Goal: Task Accomplishment & Management: Manage account settings

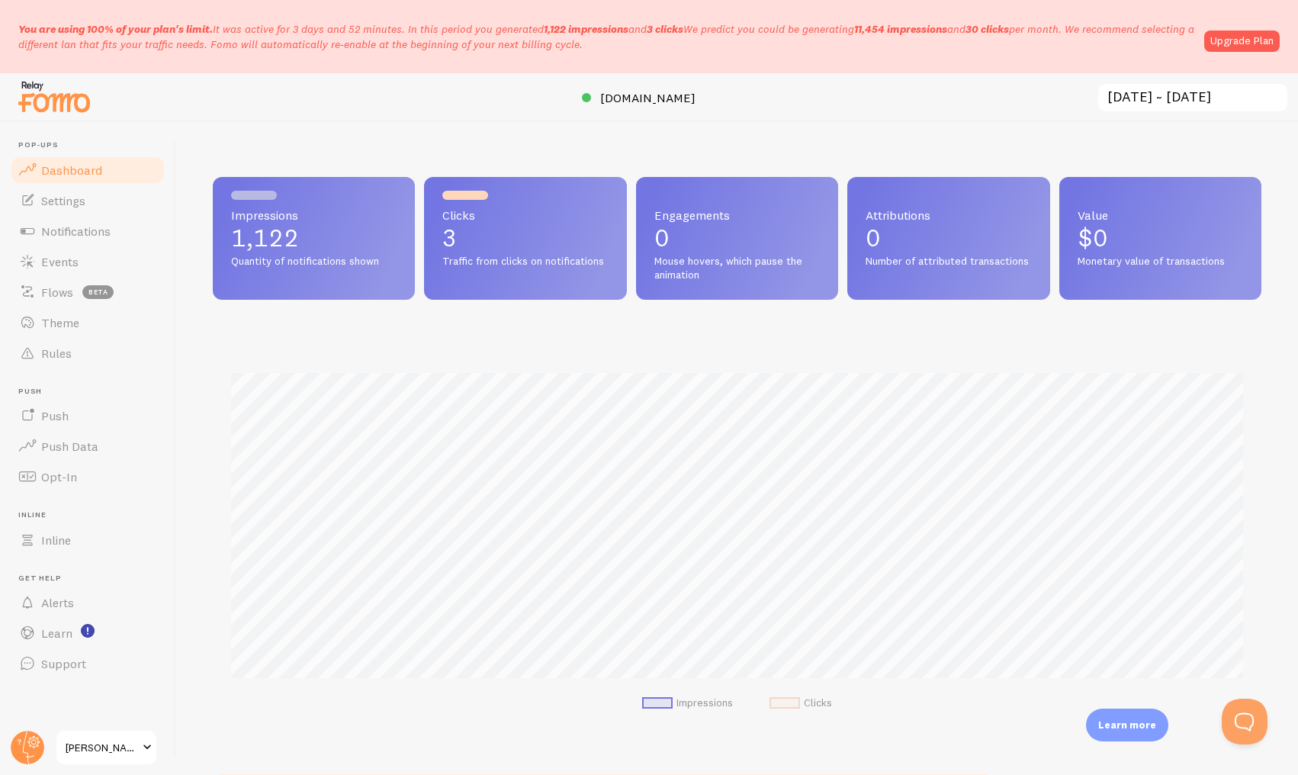
scroll to position [400, 1048]
click at [1234, 44] on link "Upgrade Plan" at bounding box center [1241, 40] width 75 height 21
click at [66, 207] on span "Settings" at bounding box center [63, 200] width 44 height 15
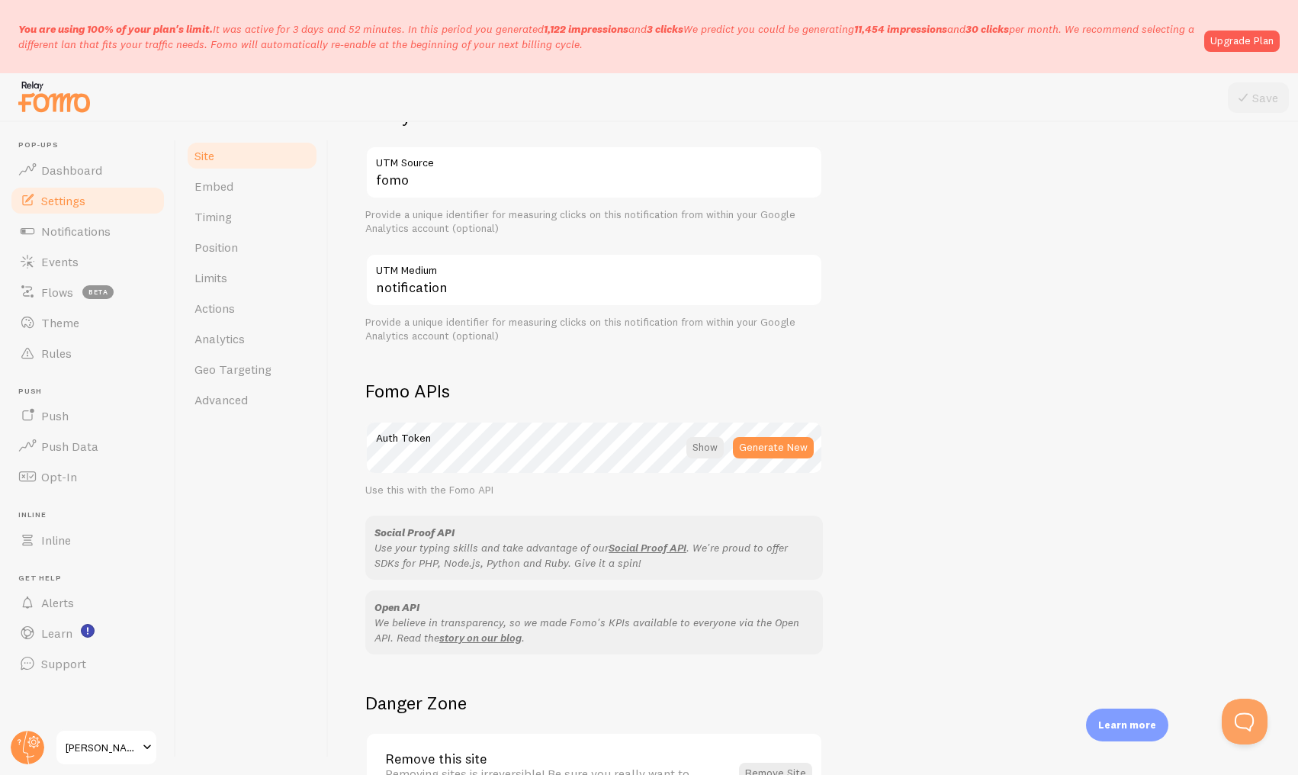
scroll to position [738, 0]
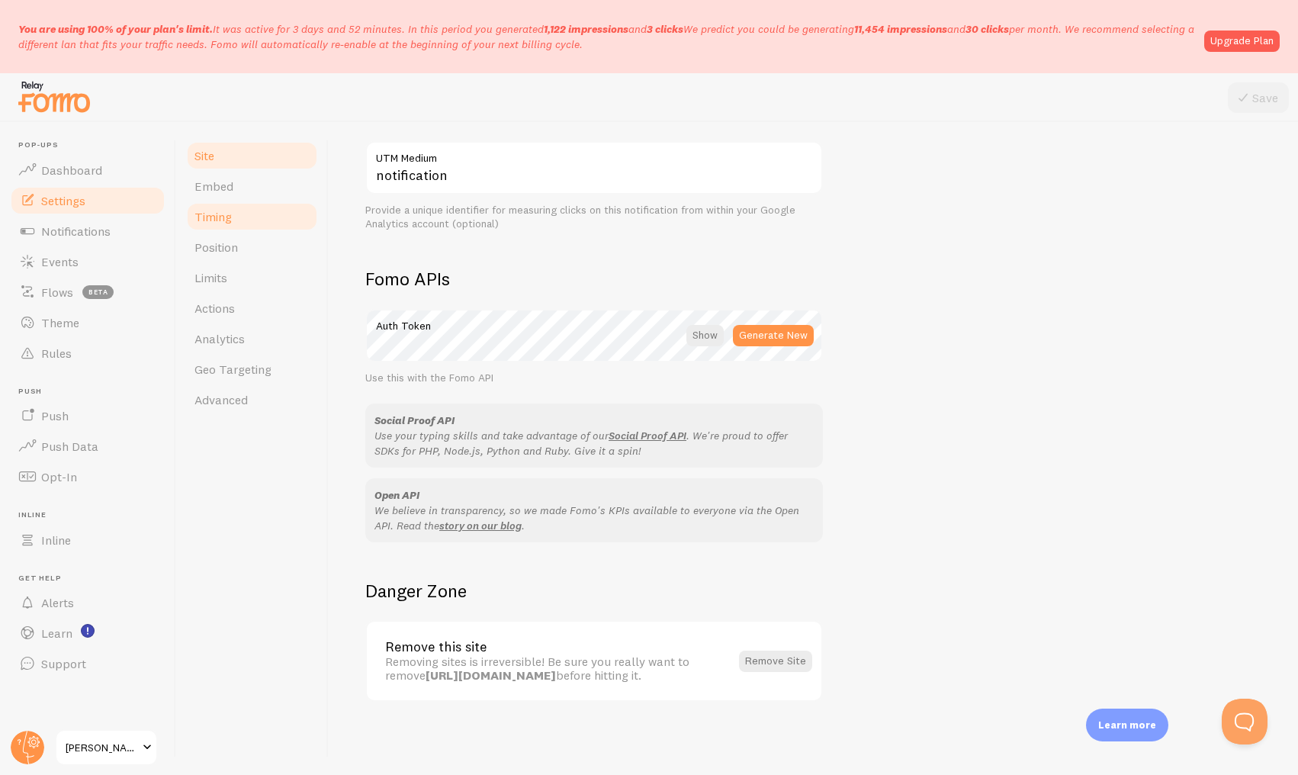
click at [223, 217] on span "Timing" at bounding box center [212, 216] width 37 height 15
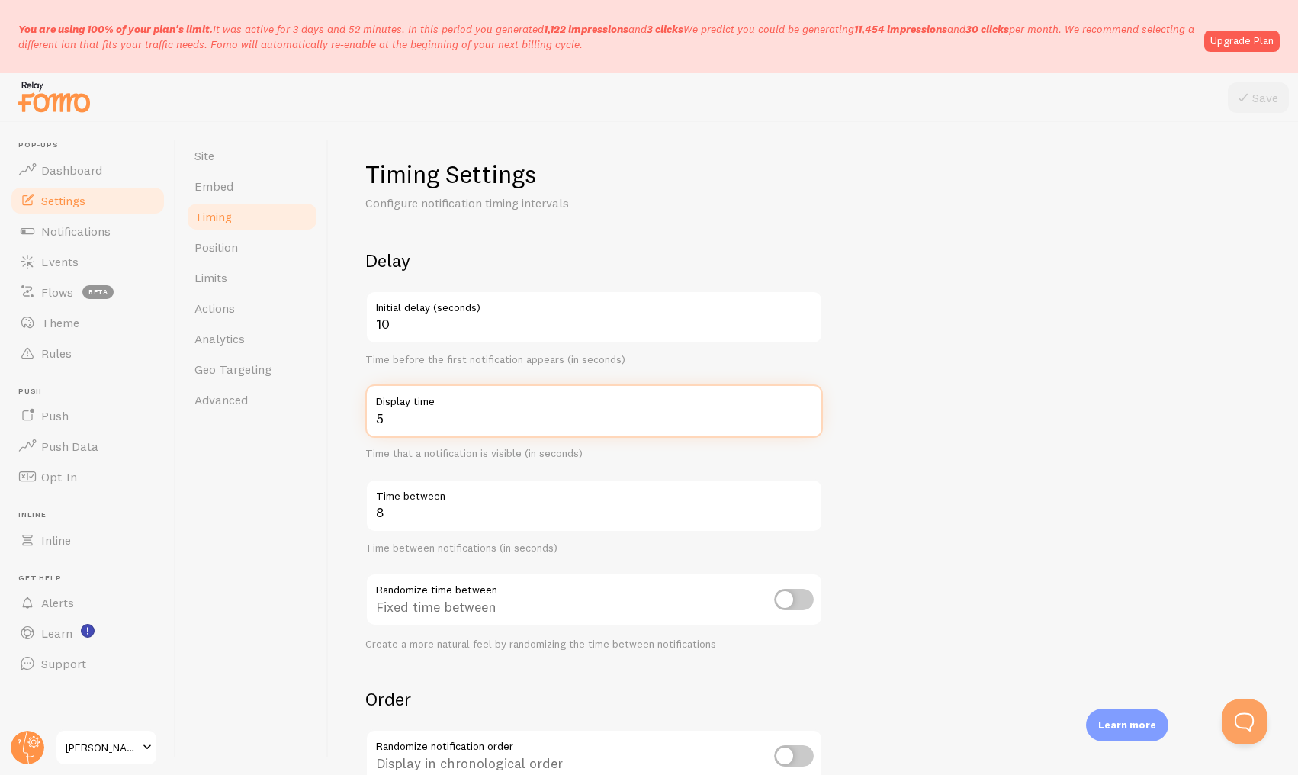
type input "5"
click at [807, 416] on input "5" at bounding box center [593, 410] width 457 height 53
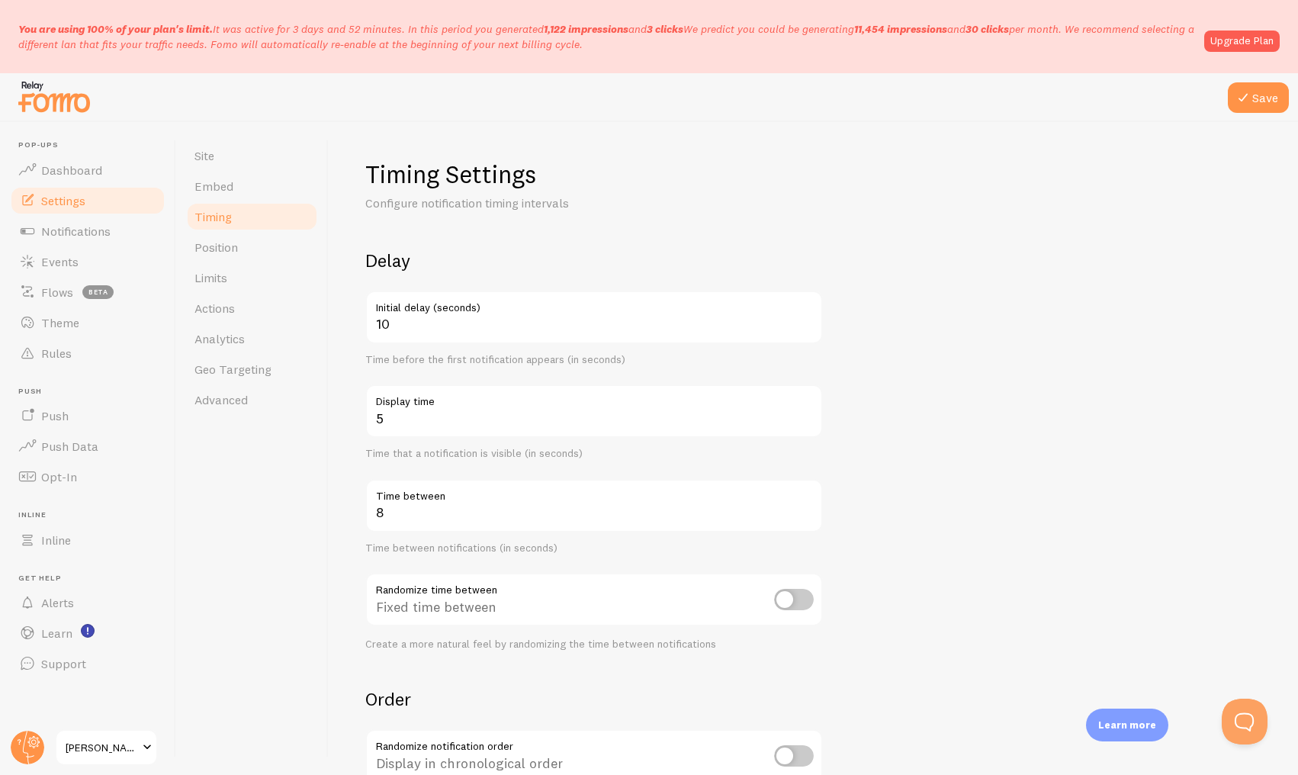
click at [873, 488] on form "Delay 10 Initial delay (seconds) Time before the first notification appears (in…" at bounding box center [813, 576] width 896 height 654
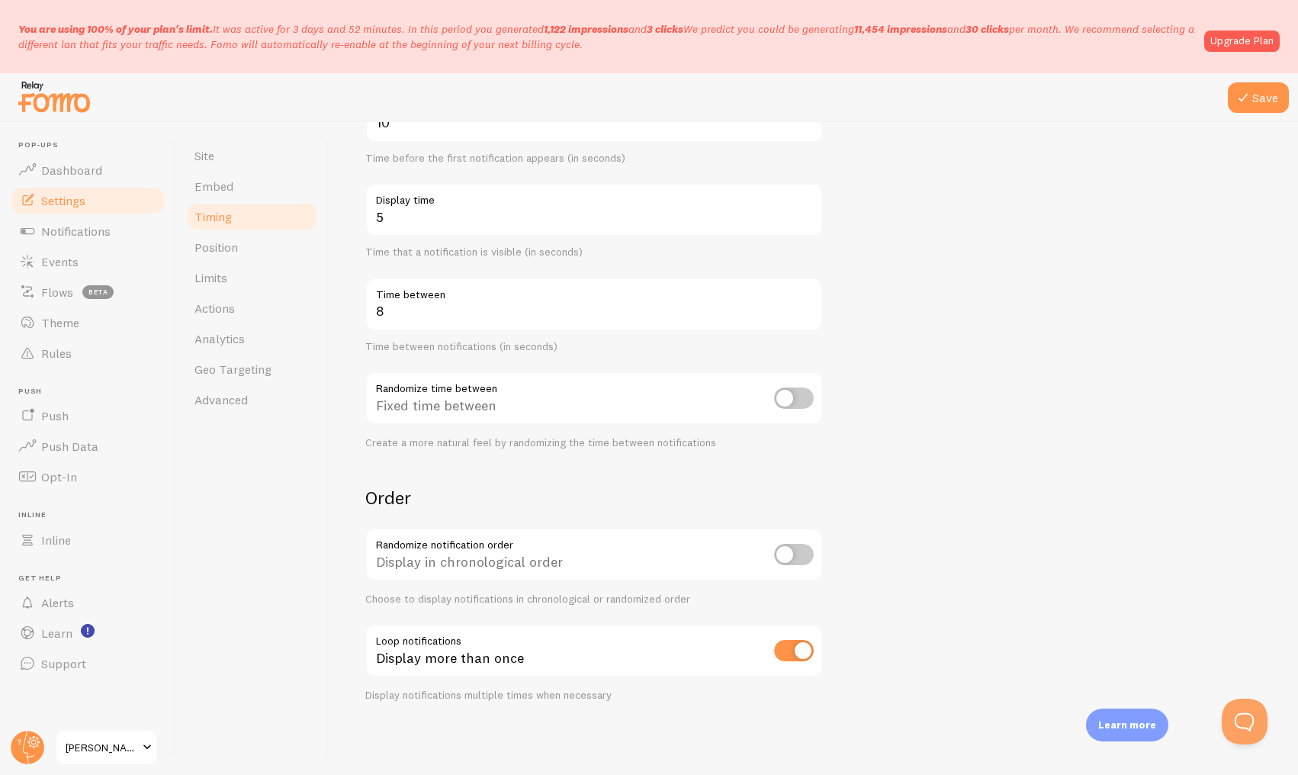
click at [801, 650] on input "checkbox" at bounding box center [794, 650] width 40 height 21
click at [784, 654] on input "checkbox" at bounding box center [794, 650] width 40 height 21
click at [802, 644] on input "checkbox" at bounding box center [794, 650] width 40 height 21
click at [804, 648] on input "checkbox" at bounding box center [794, 650] width 40 height 21
checkbox input "true"
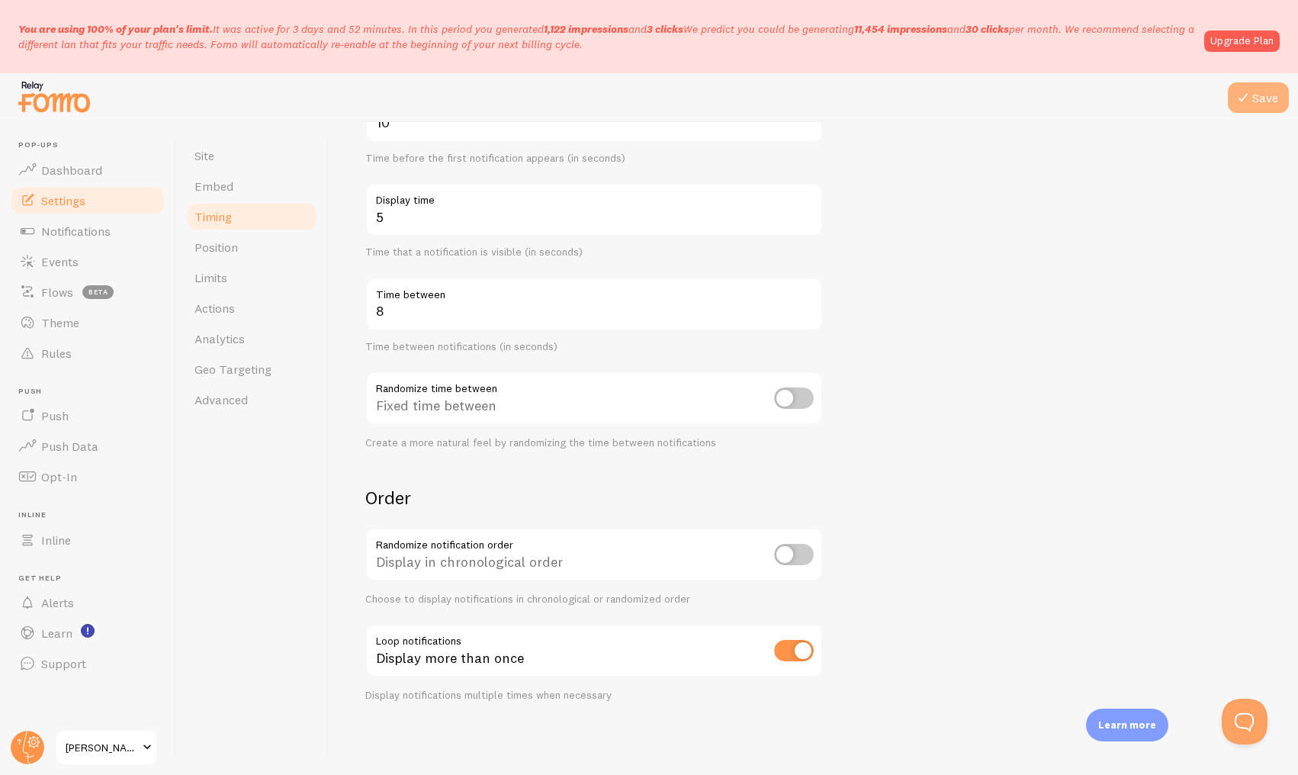
click at [1268, 93] on button "Save" at bounding box center [1258, 97] width 61 height 30
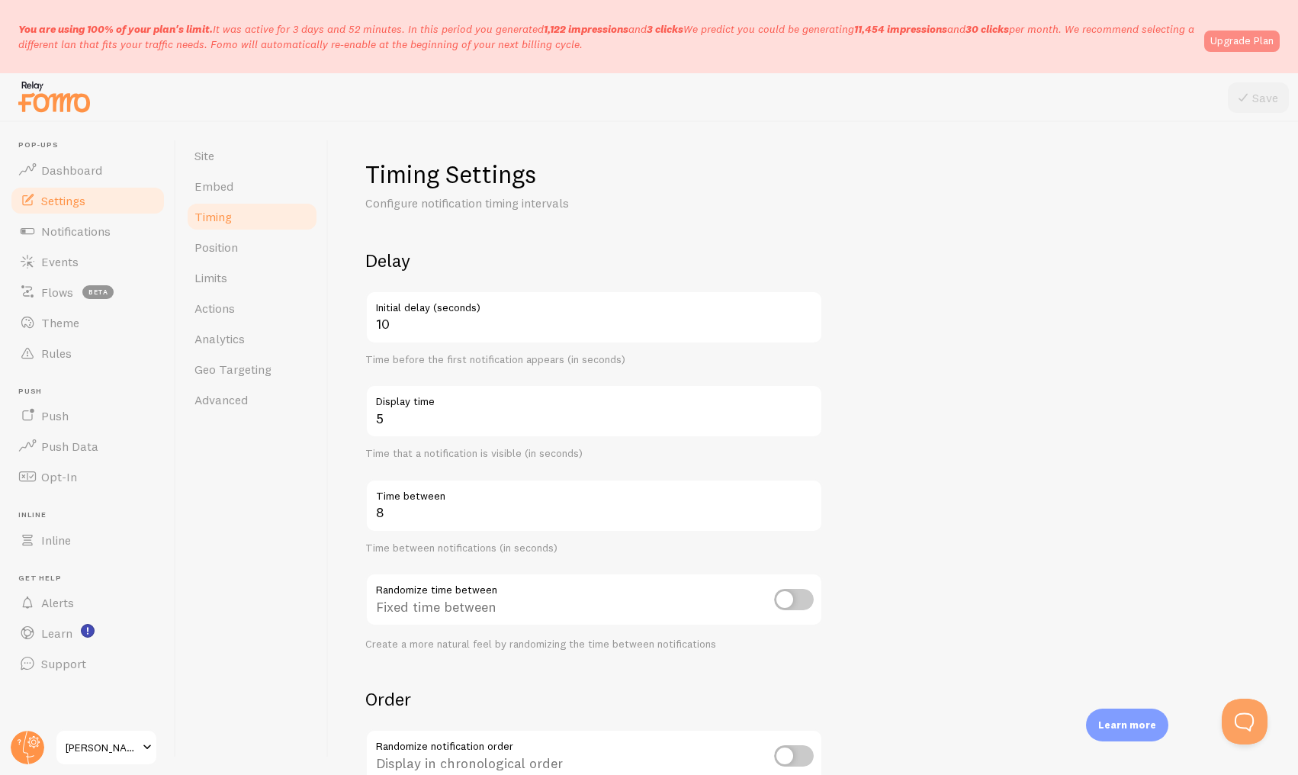
click at [1242, 43] on link "Upgrade Plan" at bounding box center [1241, 40] width 75 height 21
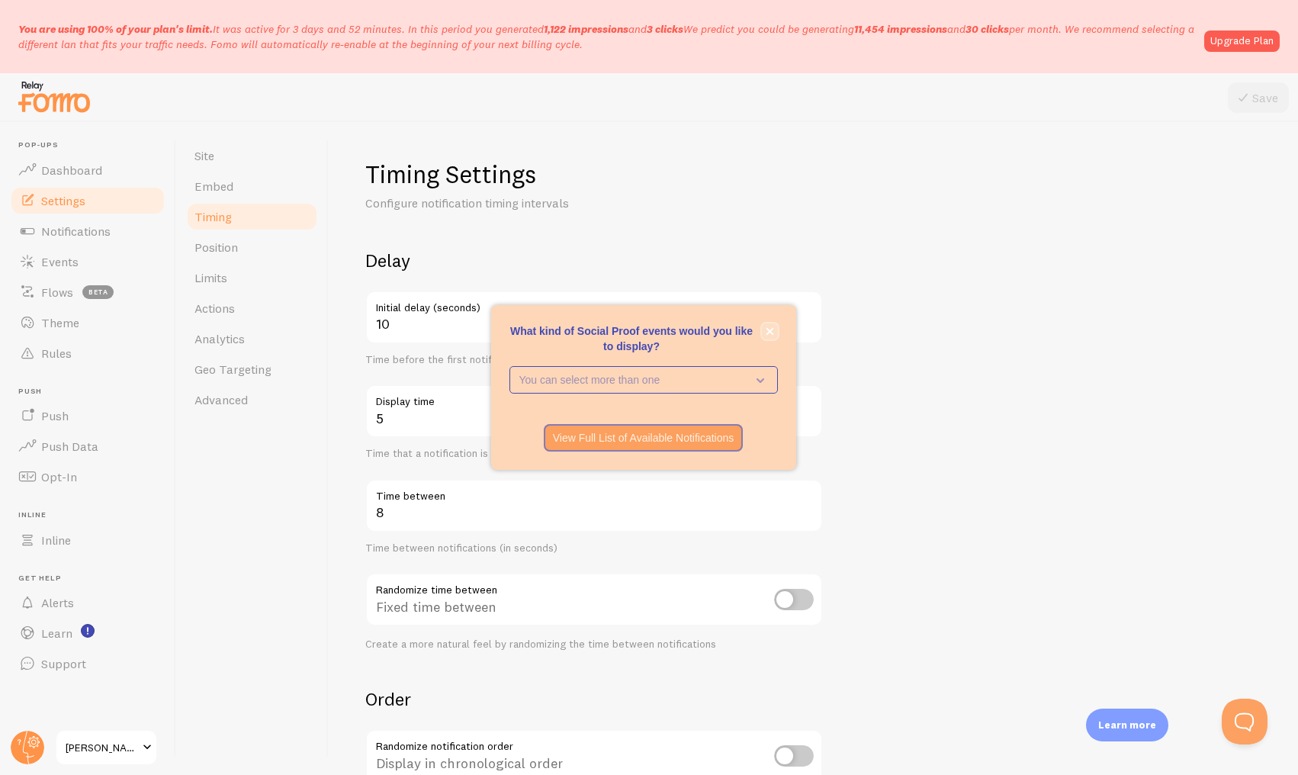
click at [770, 332] on icon "close," at bounding box center [770, 332] width 8 height 8
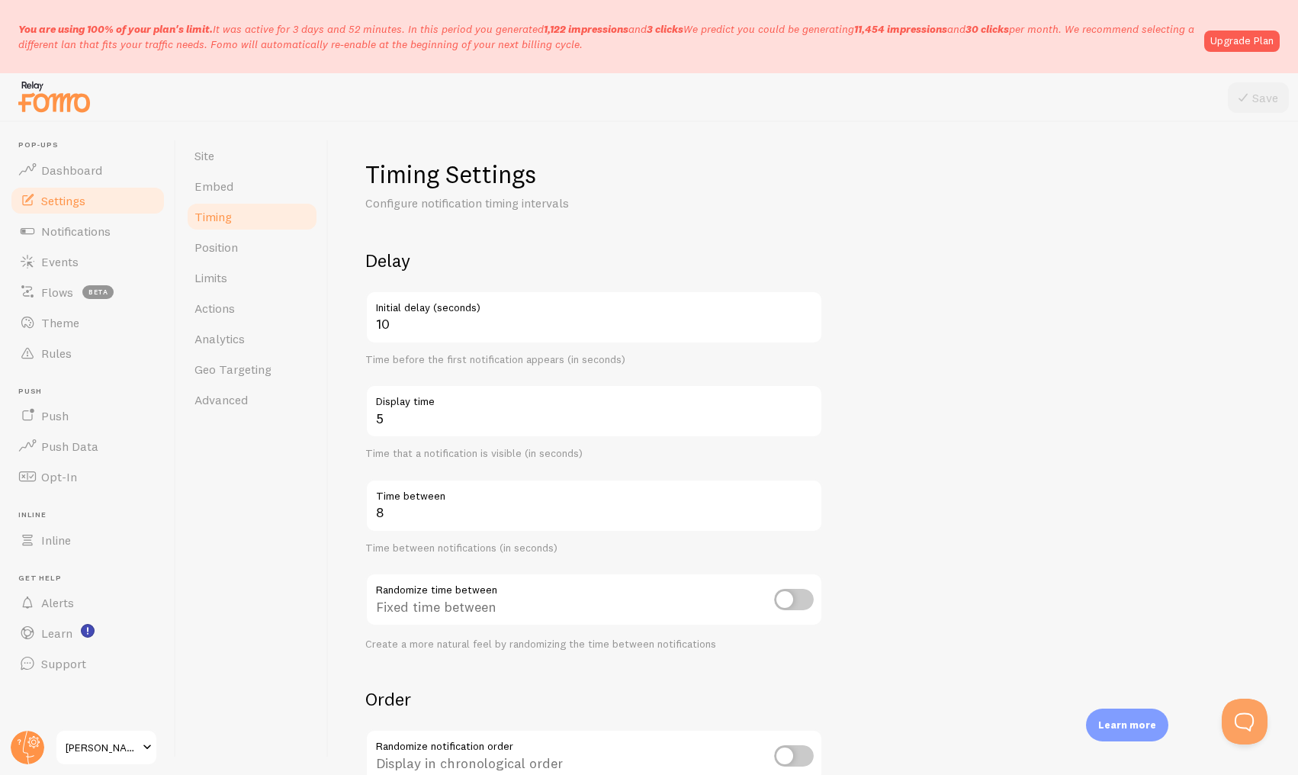
click at [927, 298] on form "Delay 10 Initial delay (seconds) Time before the first notification appears (in…" at bounding box center [813, 576] width 896 height 654
click at [1250, 46] on link "Upgrade Plan" at bounding box center [1241, 40] width 75 height 21
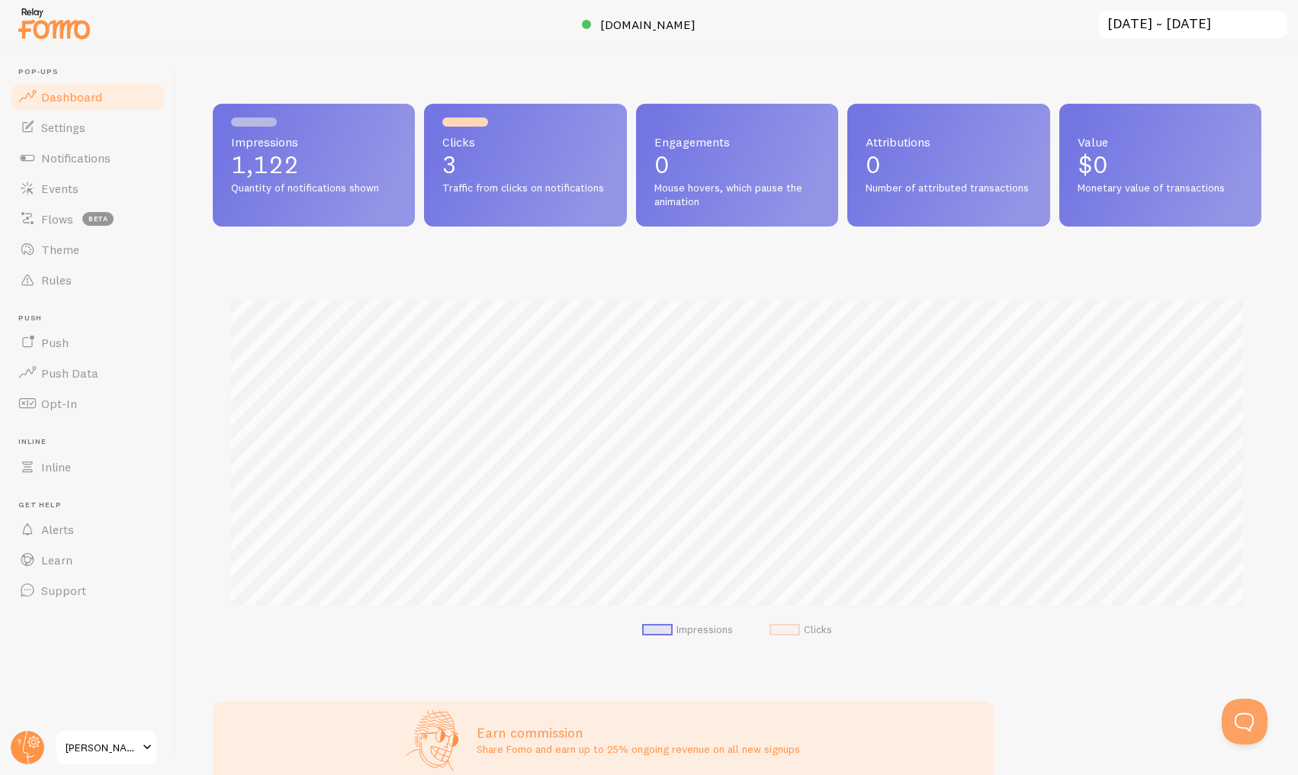
scroll to position [400, 1048]
click at [66, 223] on span "Flows" at bounding box center [57, 218] width 32 height 15
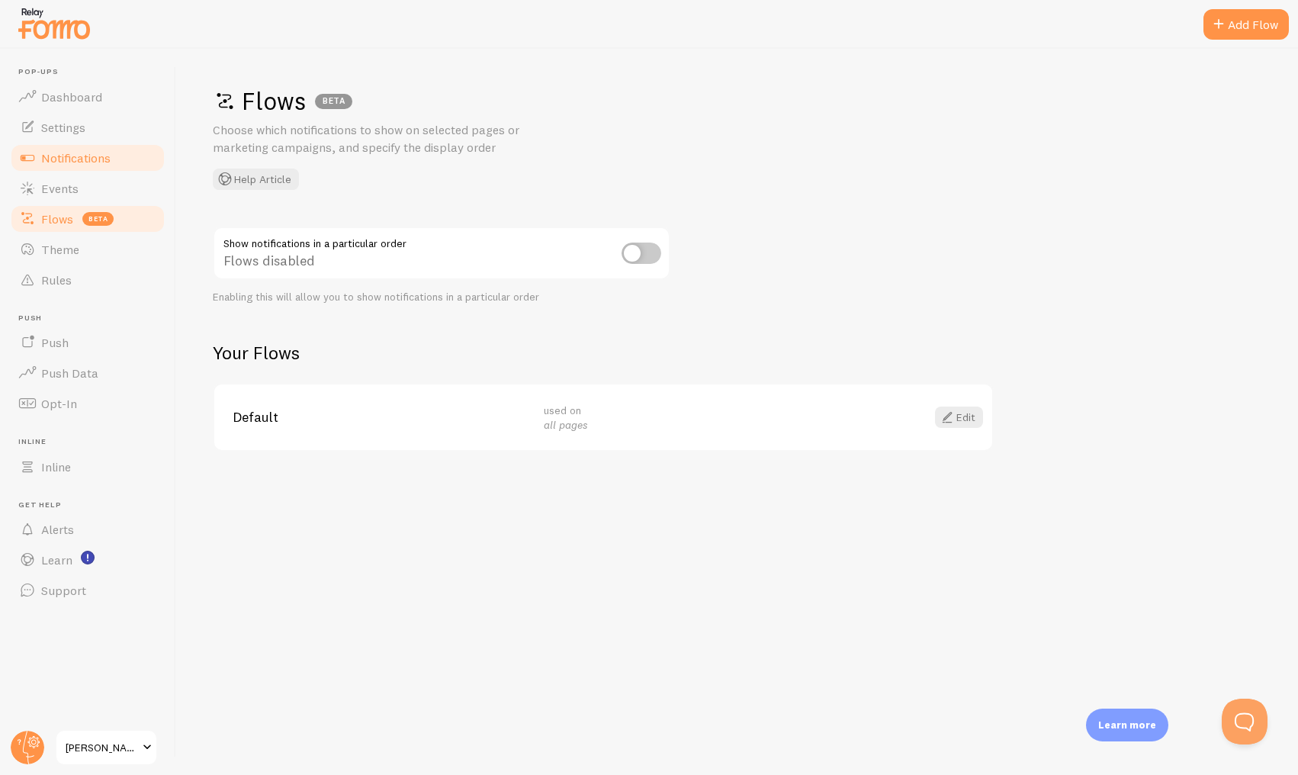
click at [63, 165] on link "Notifications" at bounding box center [87, 158] width 157 height 30
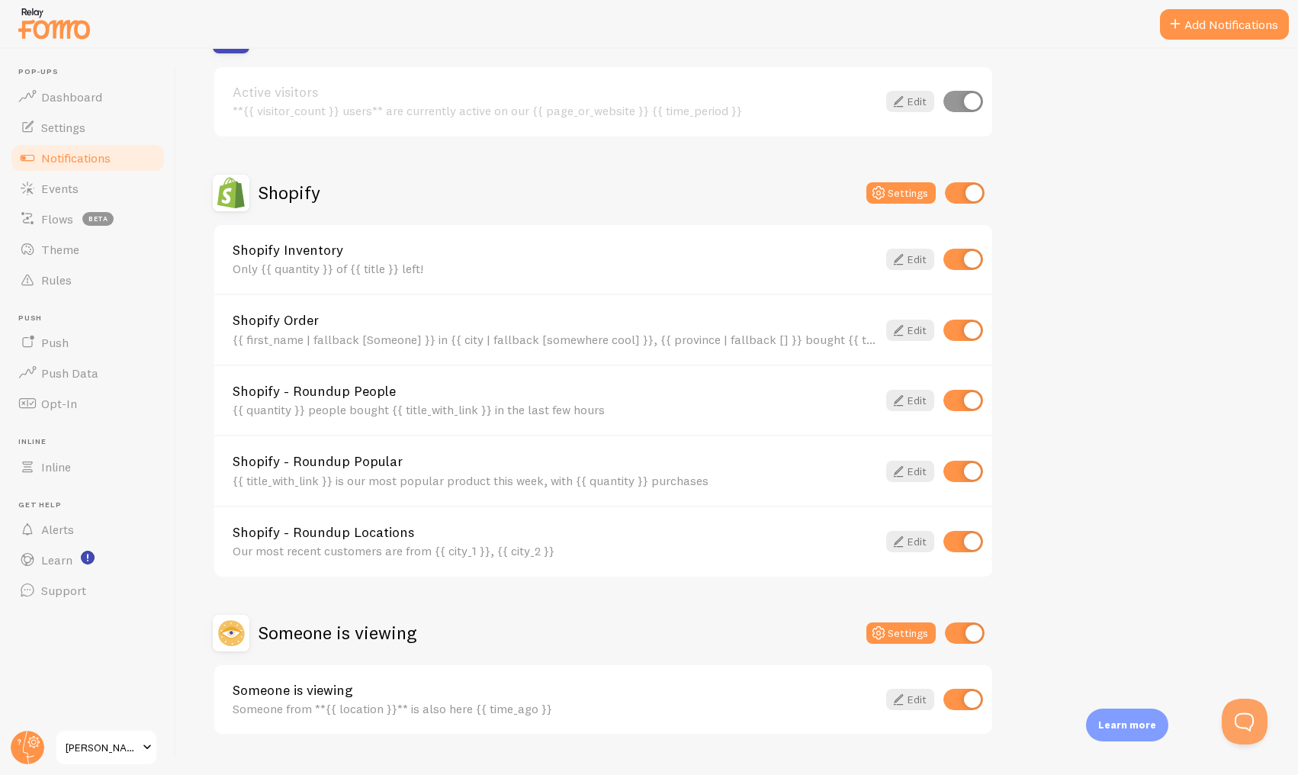
scroll to position [419, 0]
click at [967, 262] on input "checkbox" at bounding box center [963, 259] width 40 height 21
checkbox input "false"
click at [966, 406] on input "checkbox" at bounding box center [963, 400] width 40 height 21
checkbox input "false"
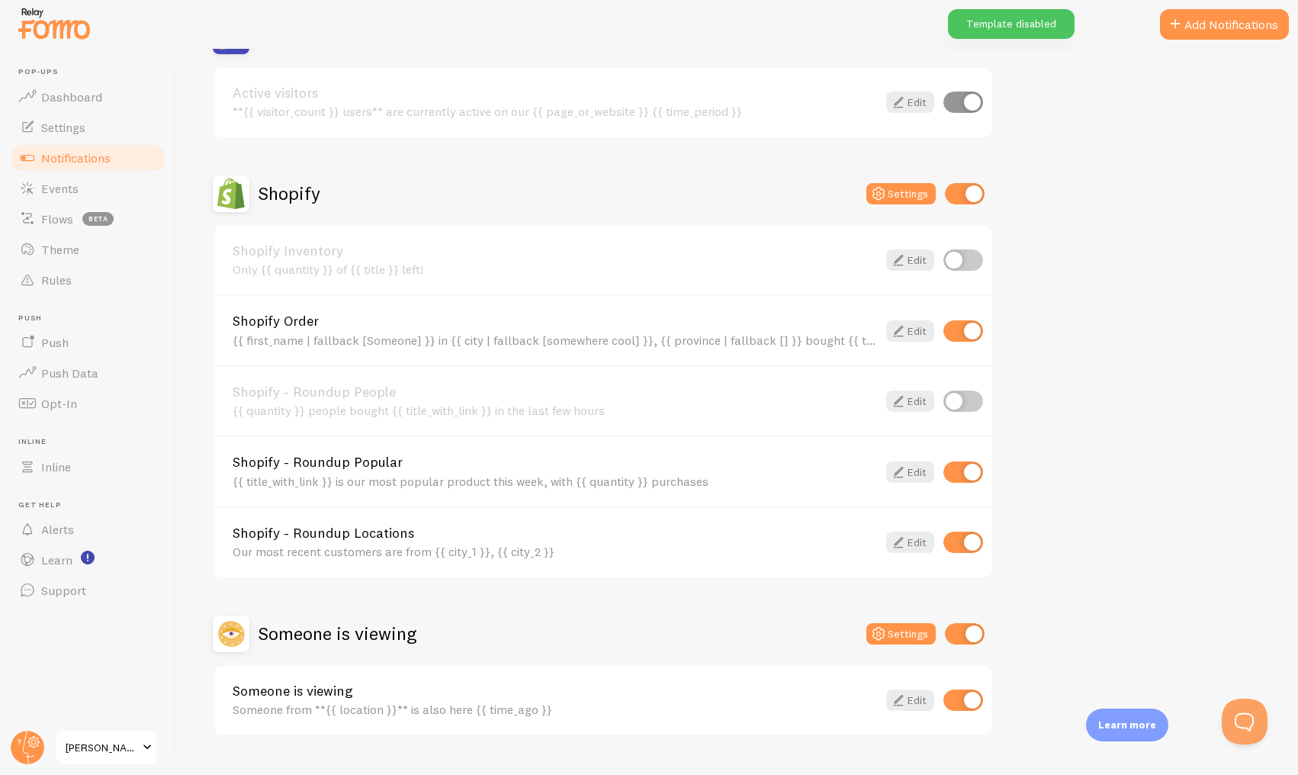
click at [972, 472] on input "checkbox" at bounding box center [963, 471] width 40 height 21
checkbox input "false"
click at [976, 539] on input "checkbox" at bounding box center [963, 541] width 40 height 21
checkbox input "false"
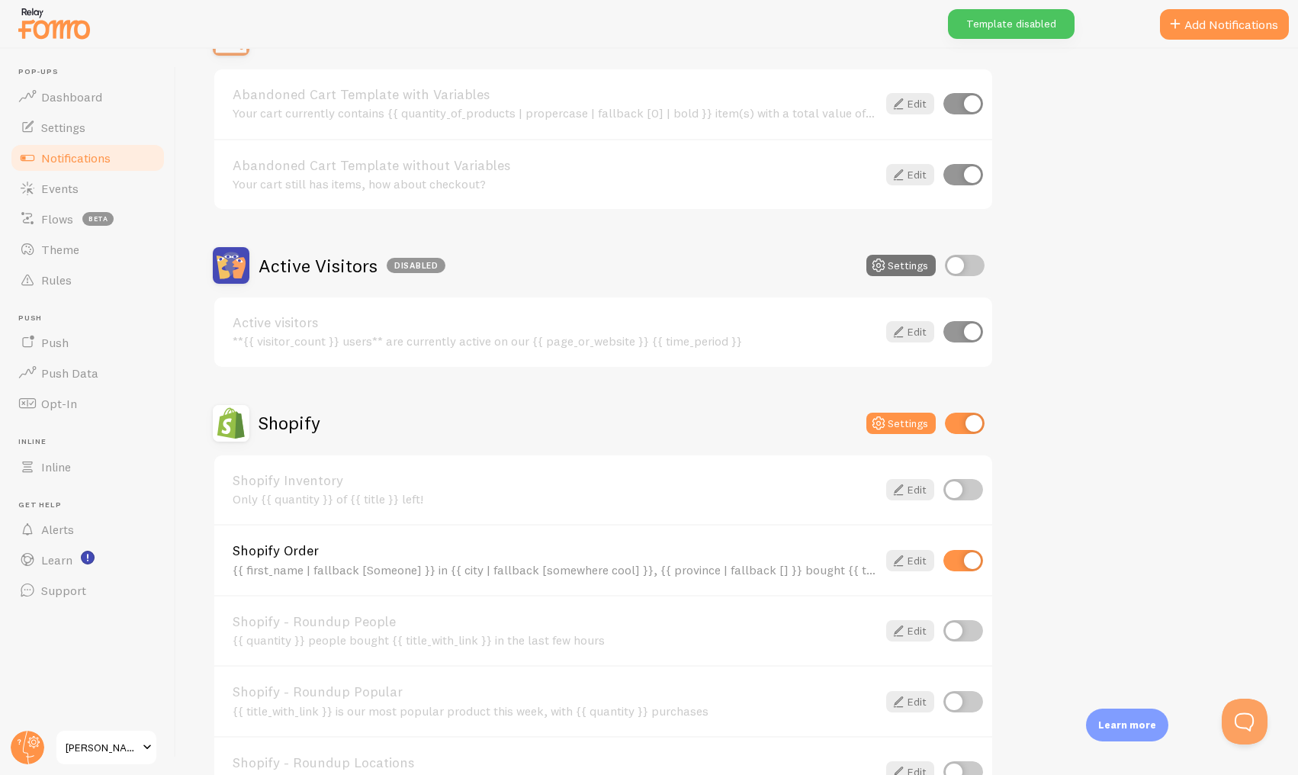
scroll to position [0, 0]
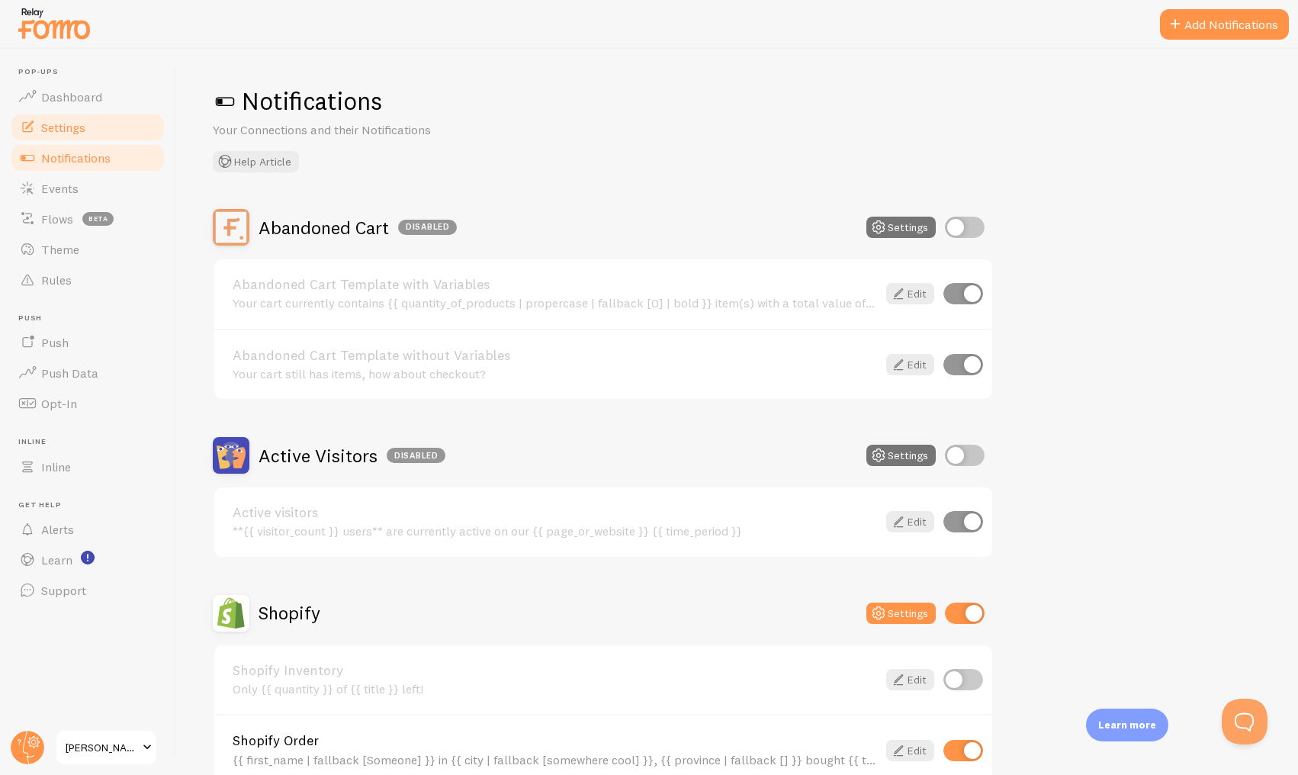
click at [90, 136] on link "Settings" at bounding box center [87, 127] width 157 height 30
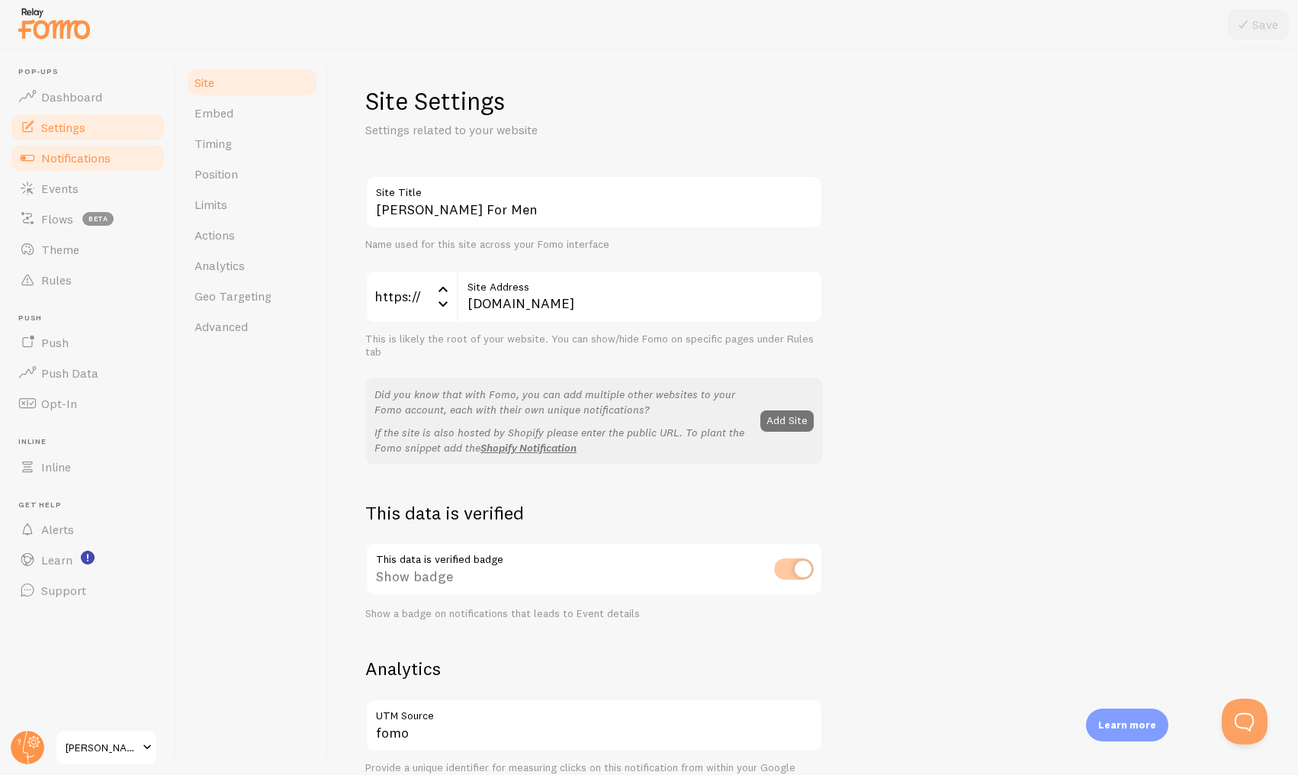
click at [88, 153] on span "Notifications" at bounding box center [75, 157] width 69 height 15
